Goal: Task Accomplishment & Management: Use online tool/utility

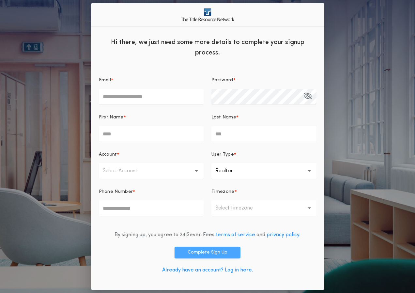
click at [196, 252] on button "Complete Sign Up" at bounding box center [208, 253] width 66 height 12
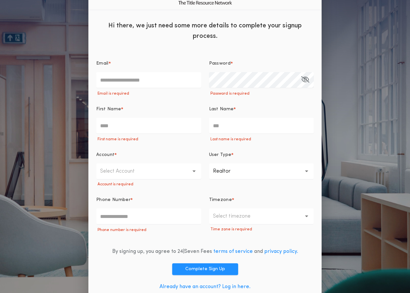
scroll to position [27, 0]
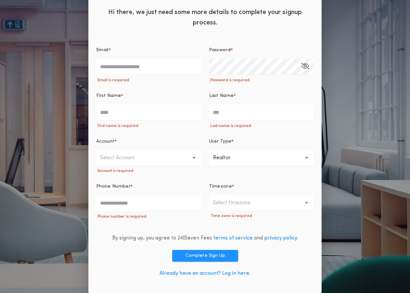
click at [215, 267] on div "By signing up, you agree to 24|Seven Fees terms of service and privacy policy. …" at bounding box center [205, 257] width 218 height 56
click at [215, 271] on link "Already have an account? Log in here." at bounding box center [204, 273] width 91 height 5
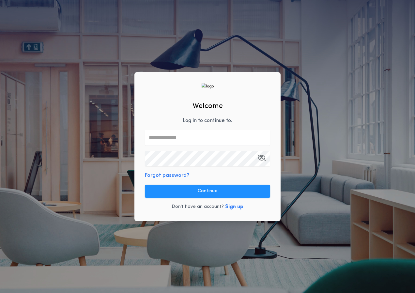
type input "**********"
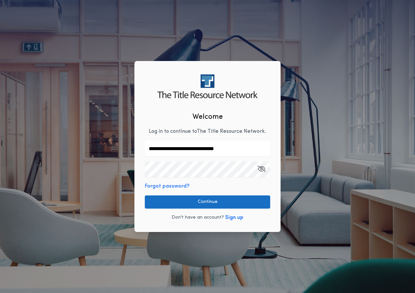
click at [198, 199] on button "Continue" at bounding box center [207, 201] width 125 height 13
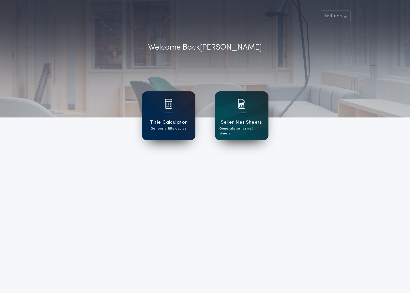
click at [183, 129] on p "Generate title quotes" at bounding box center [169, 128] width 36 height 5
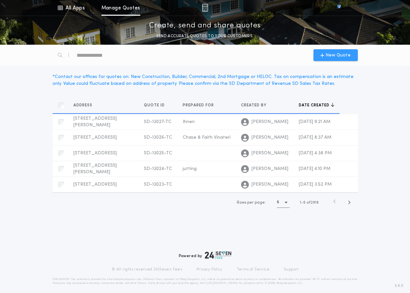
click at [329, 52] on span "New Quote" at bounding box center [338, 55] width 25 height 7
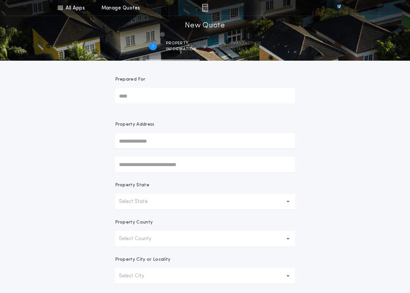
click at [186, 101] on input "Prepared For" at bounding box center [205, 96] width 180 height 16
type input "**********"
click at [153, 153] on div "Property Address" at bounding box center [205, 146] width 180 height 51
click at [152, 149] on div "Property Address" at bounding box center [205, 146] width 180 height 51
click at [152, 146] on input "text" at bounding box center [205, 141] width 180 height 16
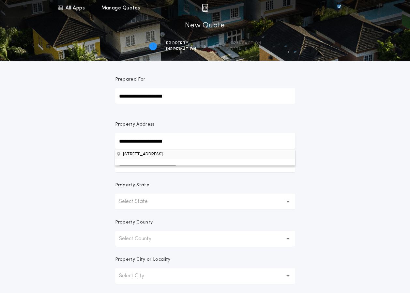
click at [149, 155] on button "1113 S 2nd Ave, Sioux Falls, SD, 57105, USA" at bounding box center [205, 154] width 180 height 10
type input "**********"
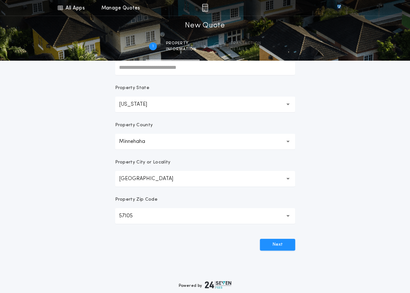
scroll to position [98, 0]
click at [288, 239] on button "Next" at bounding box center [277, 244] width 35 height 12
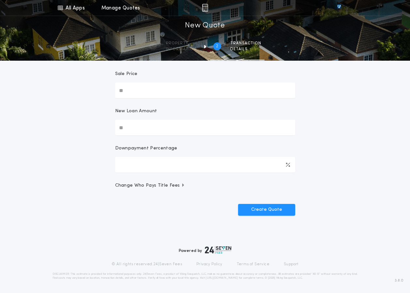
scroll to position [0, 0]
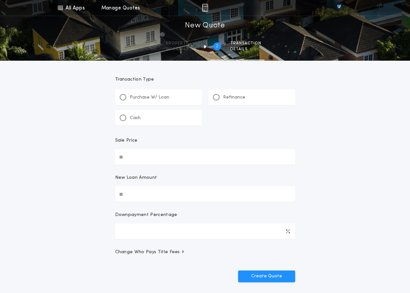
click at [138, 98] on p "Purchase W/ Loan" at bounding box center [149, 97] width 39 height 7
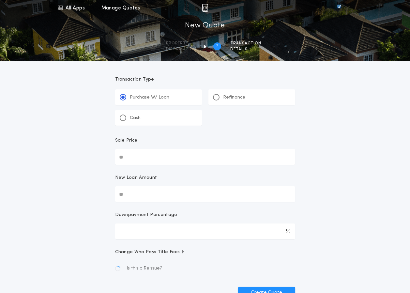
click at [129, 118] on div "Cash" at bounding box center [130, 117] width 21 height 7
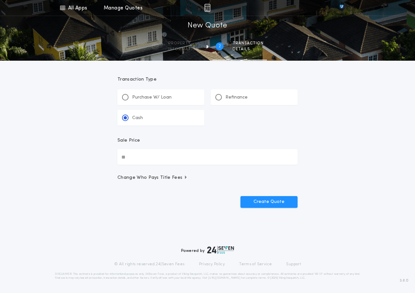
click at [138, 160] on input "Sale Price" at bounding box center [207, 157] width 180 height 16
type input "**"
type input "********"
click at [248, 198] on button "Create Quote" at bounding box center [268, 202] width 57 height 12
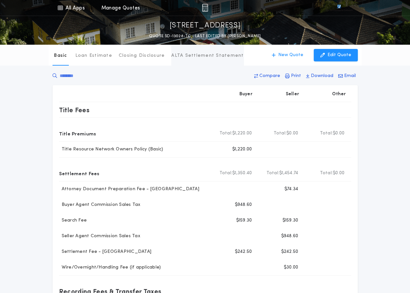
click at [193, 53] on p "ALTA Settlement Statement" at bounding box center [207, 56] width 72 height 7
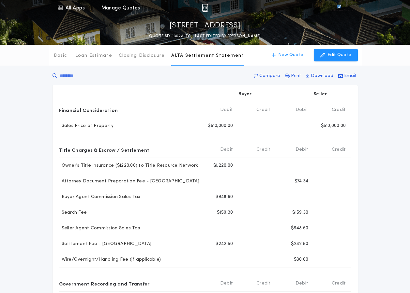
click at [70, 57] on div "Basic Loan Estimate Closing Disclosure ALTA Settlement Statement" at bounding box center [148, 55] width 191 height 21
click at [65, 54] on p "Basic" at bounding box center [60, 56] width 13 height 7
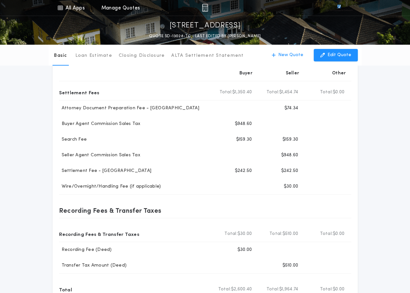
scroll to position [48, 0]
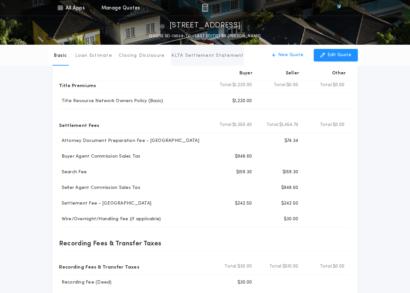
drag, startPoint x: 194, startPoint y: 60, endPoint x: 184, endPoint y: 58, distance: 11.0
click at [194, 60] on button "ALTA Settlement Statement" at bounding box center [207, 55] width 72 height 21
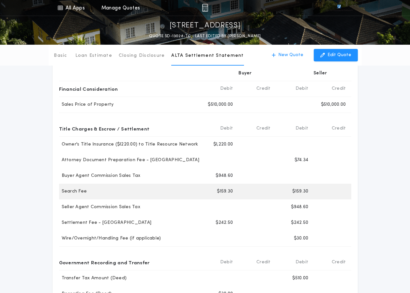
scroll to position [33, 0]
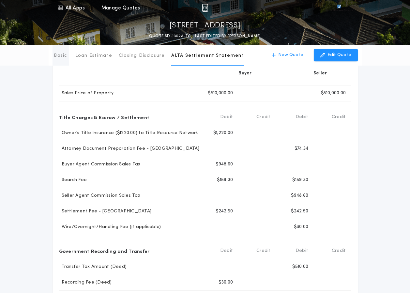
click at [54, 53] on p "Basic" at bounding box center [60, 56] width 13 height 7
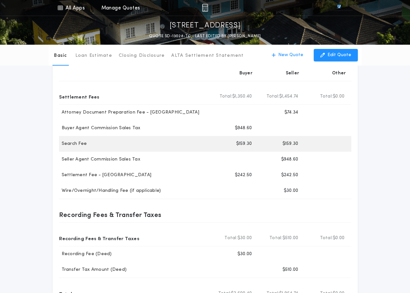
scroll to position [65, 0]
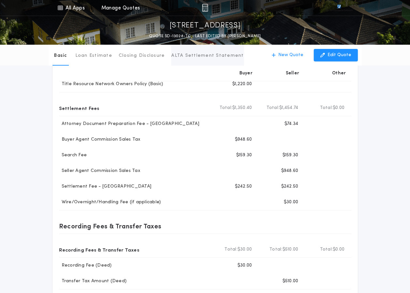
click at [181, 53] on p "ALTA Settlement Statement" at bounding box center [207, 56] width 72 height 7
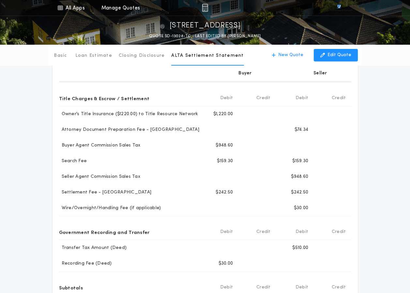
scroll to position [33, 0]
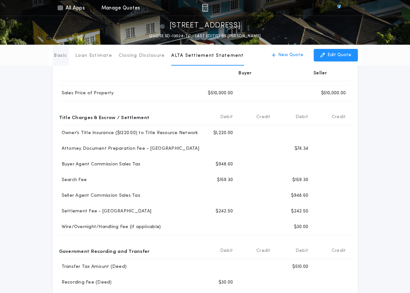
click at [64, 52] on button "Basic" at bounding box center [61, 55] width 16 height 21
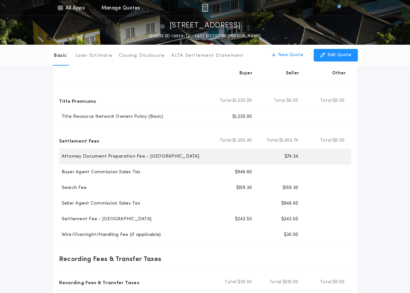
scroll to position [0, 0]
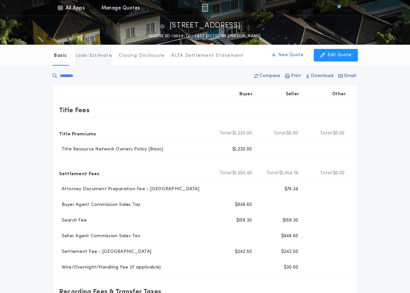
click at [93, 63] on div "Basic Loan Estimate Closing Disclosure ALTA Settlement Statement Basic New Quot…" at bounding box center [205, 236] width 410 height 382
drag, startPoint x: 93, startPoint y: 63, endPoint x: 93, endPoint y: 57, distance: 6.2
click at [93, 57] on p "Loan Estimate" at bounding box center [93, 56] width 37 height 7
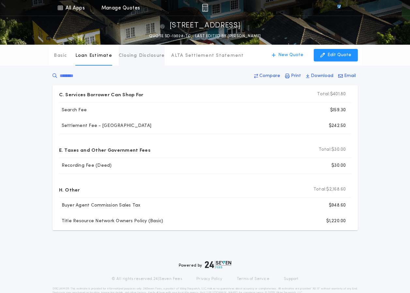
click at [123, 53] on p "Closing Disclosure" at bounding box center [142, 56] width 46 height 7
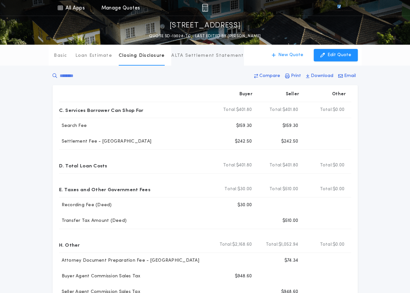
click at [197, 60] on button "ALTA Settlement Statement" at bounding box center [207, 55] width 72 height 21
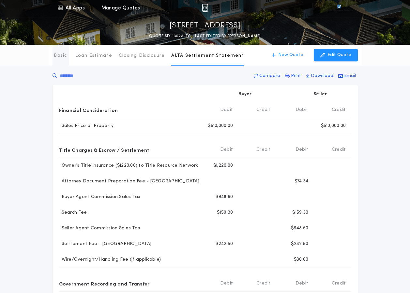
click at [58, 57] on p "Basic" at bounding box center [60, 56] width 13 height 7
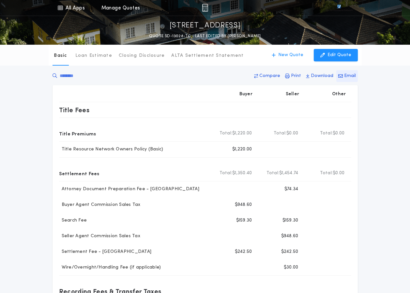
click at [354, 74] on p "Email" at bounding box center [350, 76] width 12 height 7
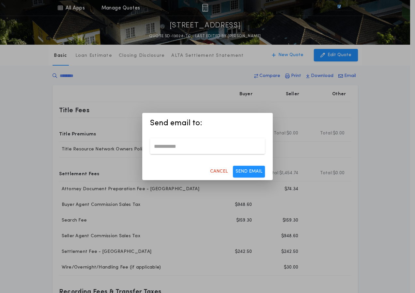
type input "**********"
click at [238, 168] on button "SEND EMAIL" at bounding box center [249, 172] width 32 height 12
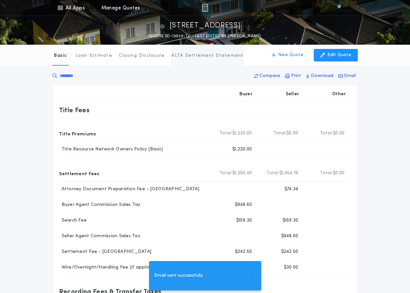
click at [184, 59] on button "ALTA Settlement Statement" at bounding box center [207, 55] width 72 height 21
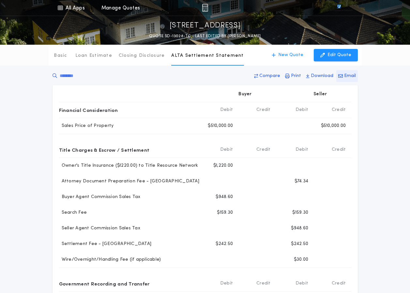
click at [342, 75] on icon "button" at bounding box center [340, 76] width 5 height 5
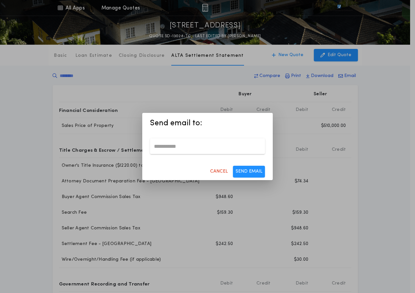
type input "**********"
click at [238, 169] on button "SEND EMAIL" at bounding box center [249, 172] width 32 height 12
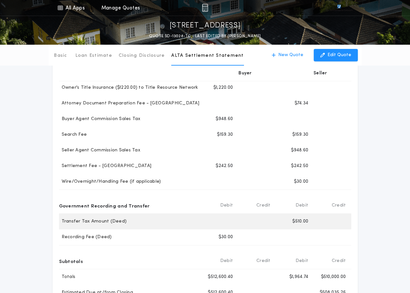
scroll to position [33, 0]
